Goal: Navigation & Orientation: Find specific page/section

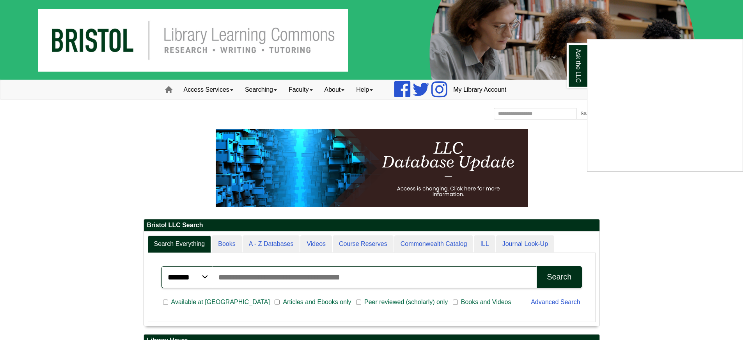
click at [711, 221] on div "Ask the LLC" at bounding box center [371, 170] width 743 height 340
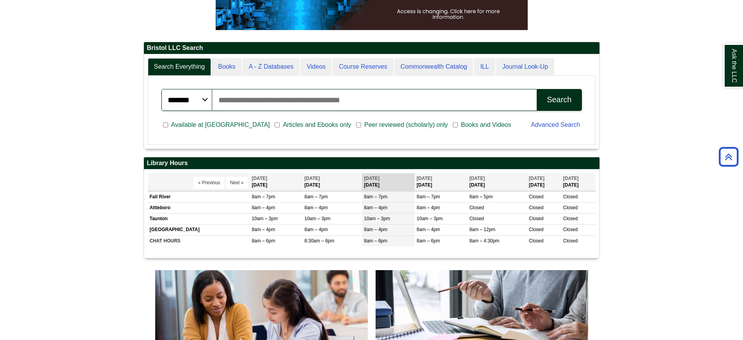
scroll to position [117, 0]
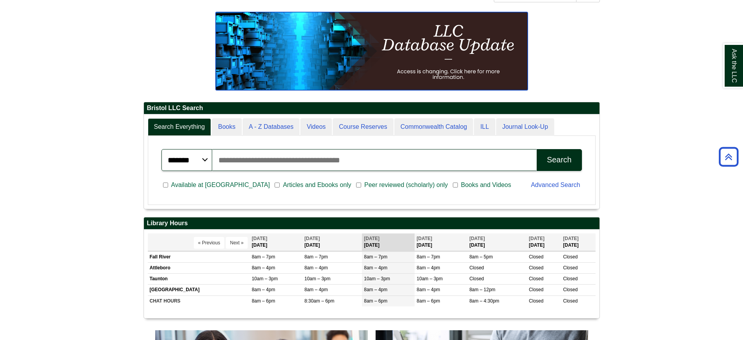
drag, startPoint x: 325, startPoint y: 57, endPoint x: 309, endPoint y: 46, distance: 19.0
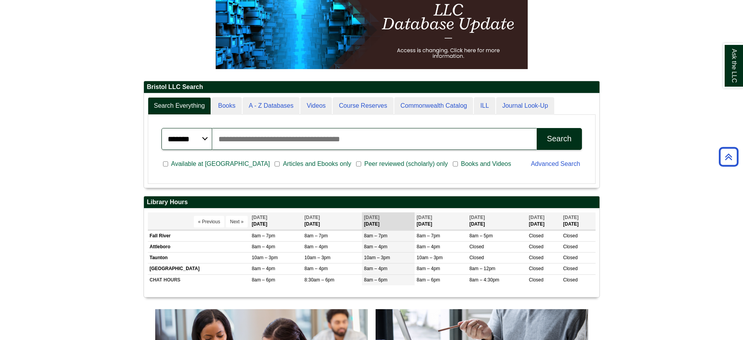
scroll to position [0, 0]
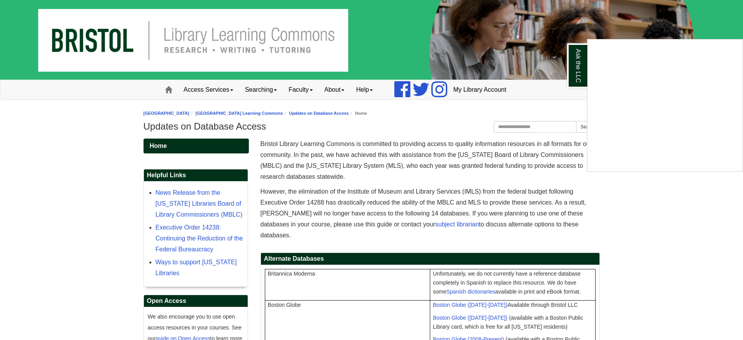
click at [167, 91] on div "Ask the LLC" at bounding box center [371, 170] width 743 height 340
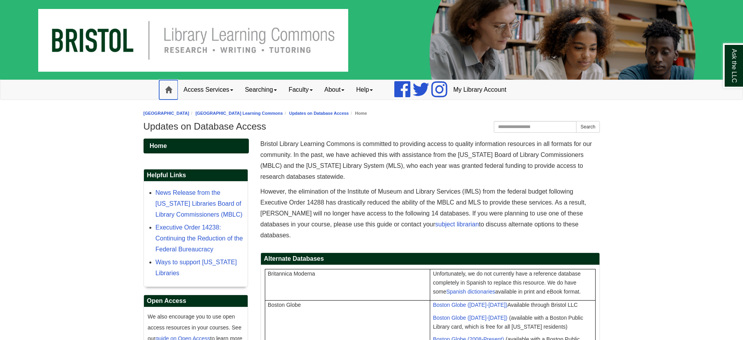
click at [167, 91] on span at bounding box center [168, 89] width 7 height 7
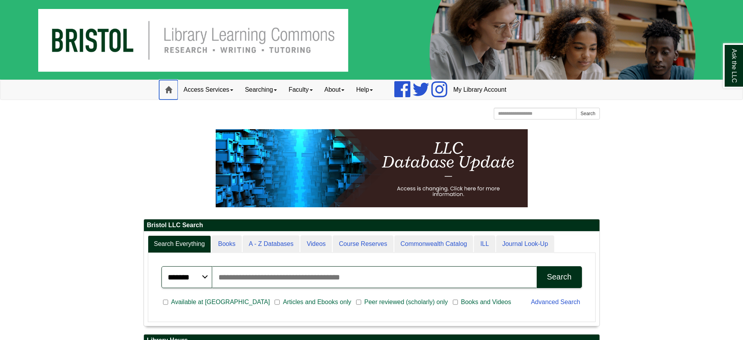
click at [169, 89] on span at bounding box center [168, 89] width 7 height 7
